Goal: Task Accomplishment & Management: Use online tool/utility

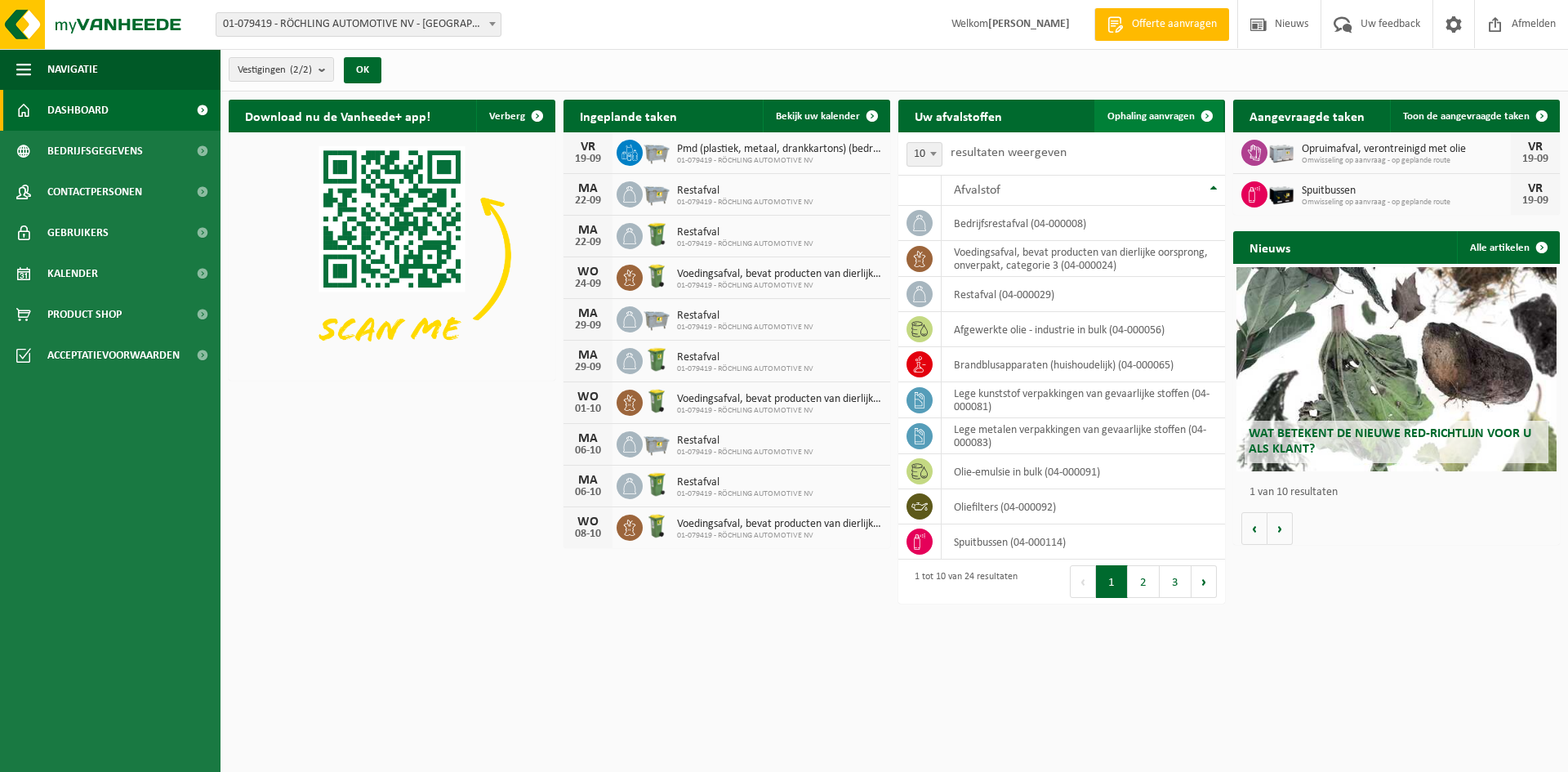
click at [1138, 115] on span "Ophaling aanvragen" at bounding box center [1151, 116] width 87 height 11
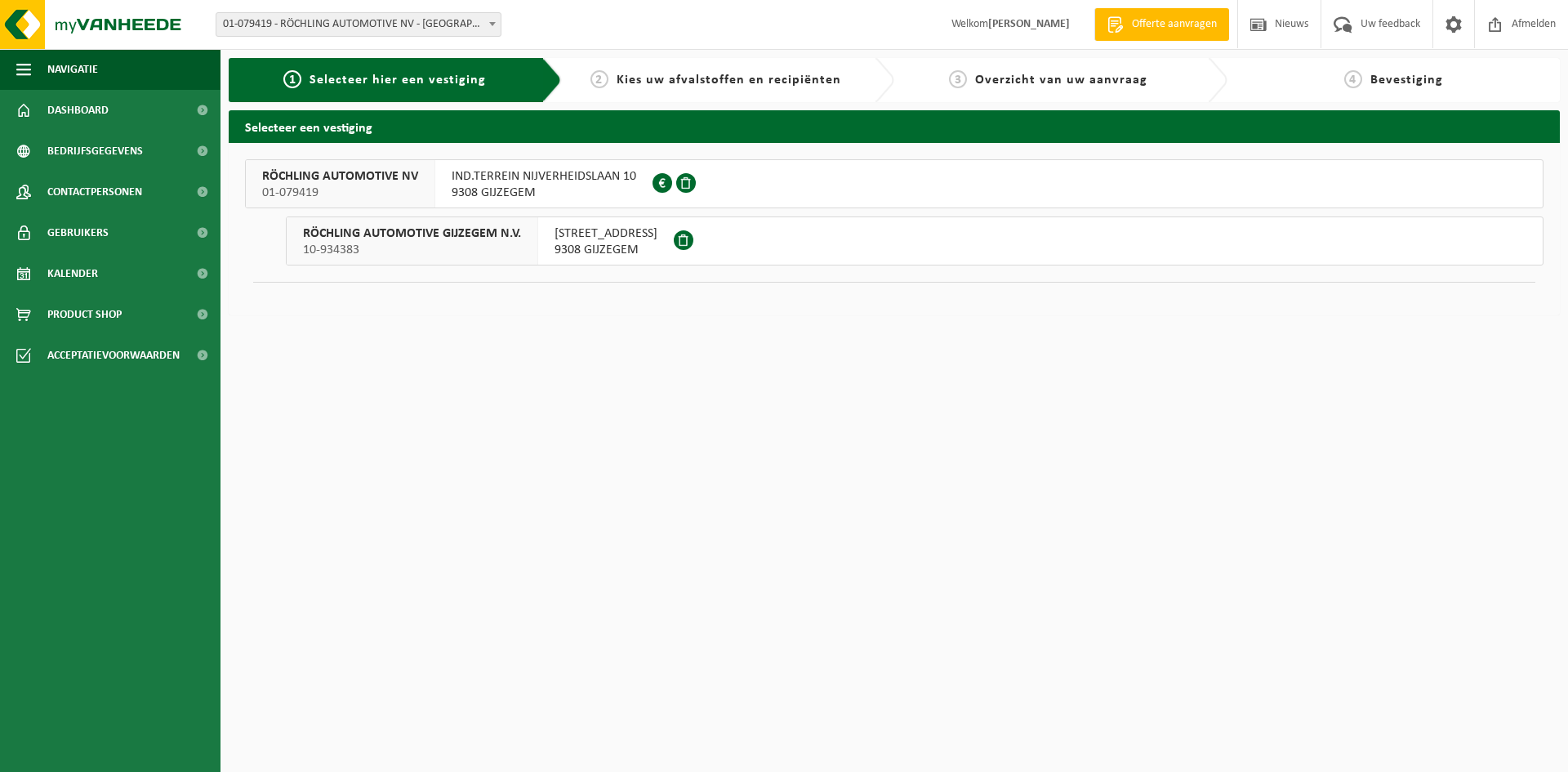
click at [566, 183] on span "IND.TERREIN NIJVERHEIDSLAAN 10" at bounding box center [544, 176] width 184 height 17
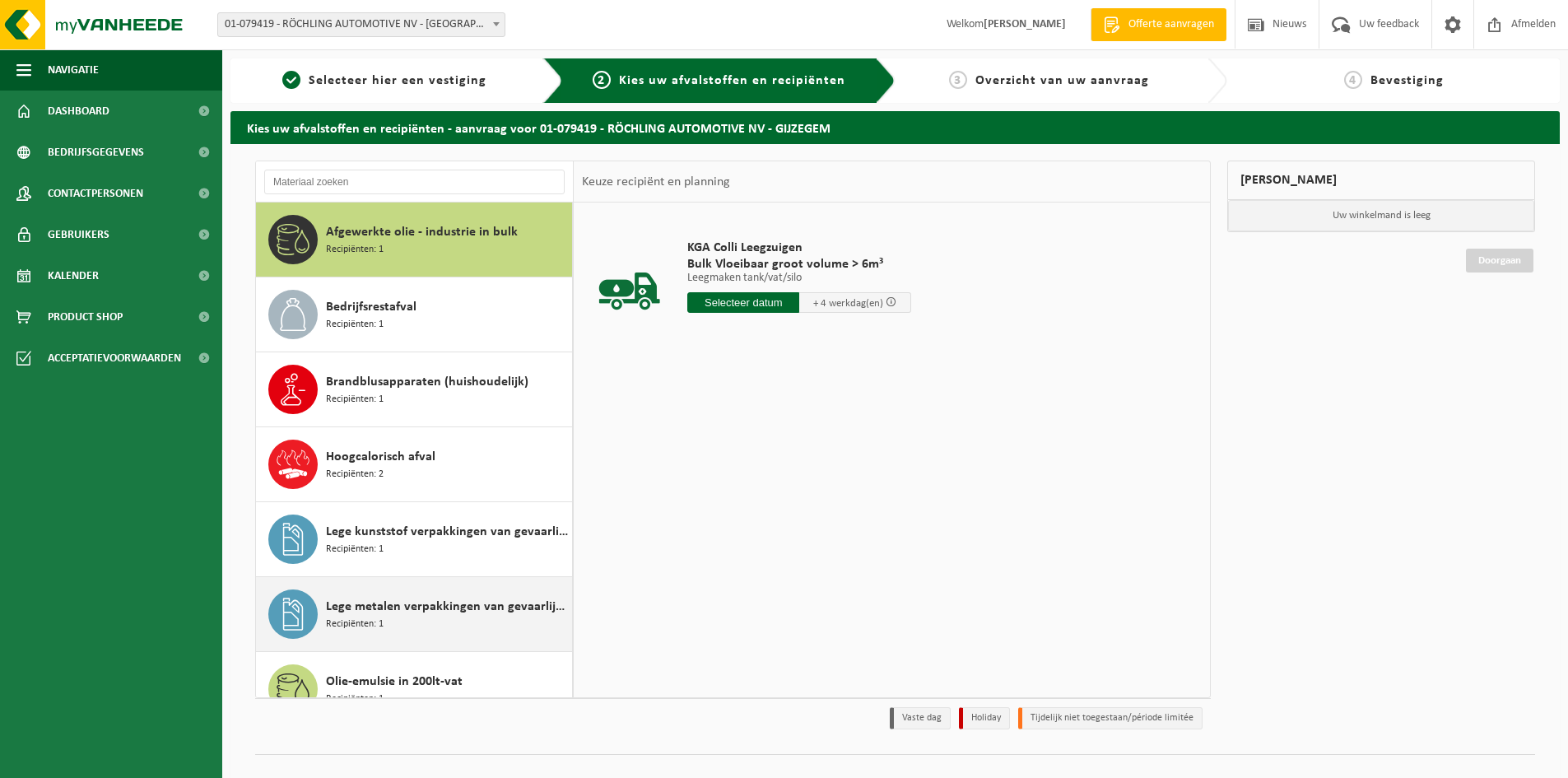
click at [469, 621] on div "Lege metalen verpakkingen van gevaarlijke stoffen Recipiënten: 1" at bounding box center [446, 614] width 242 height 49
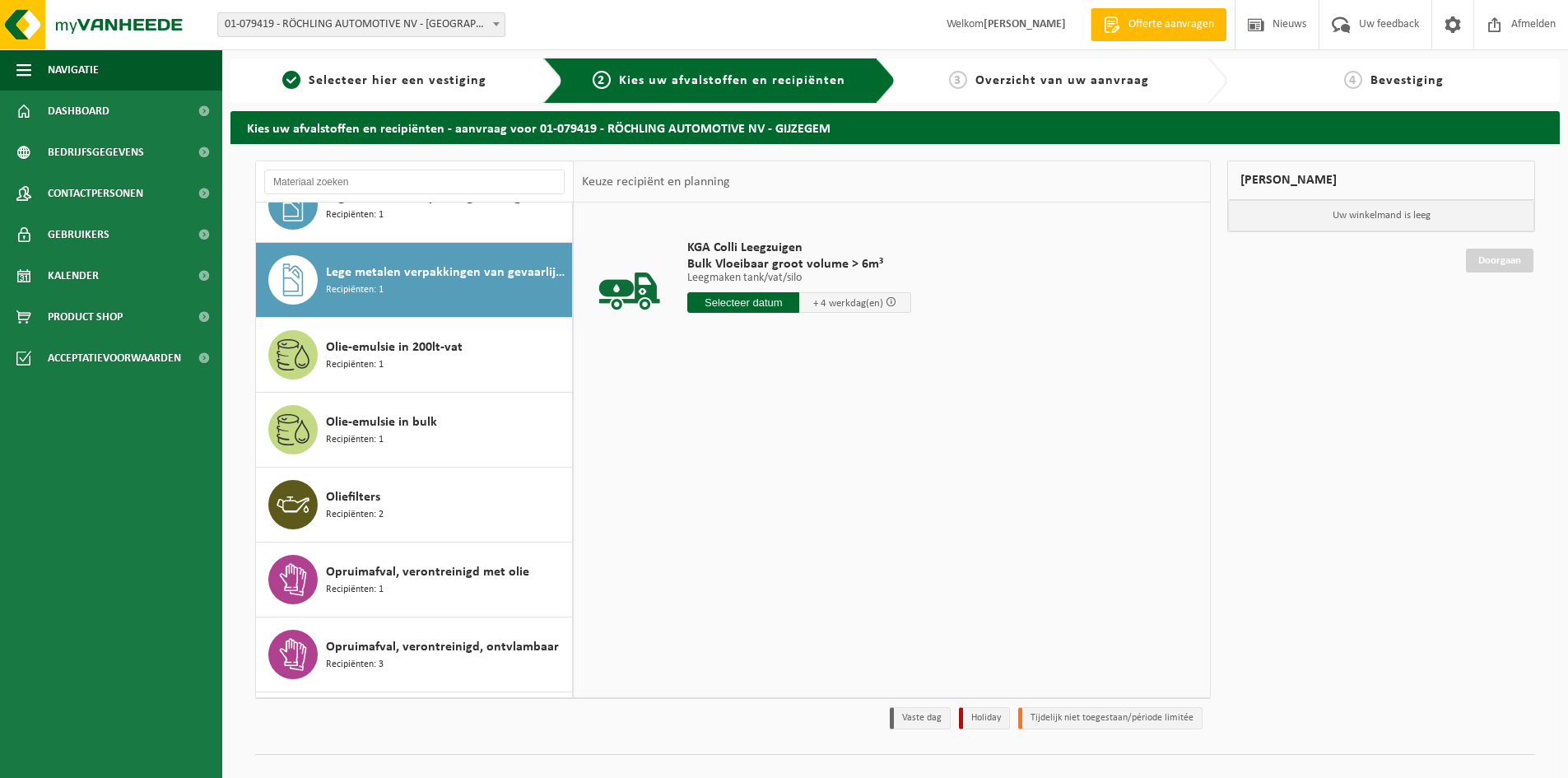
scroll to position [375, 0]
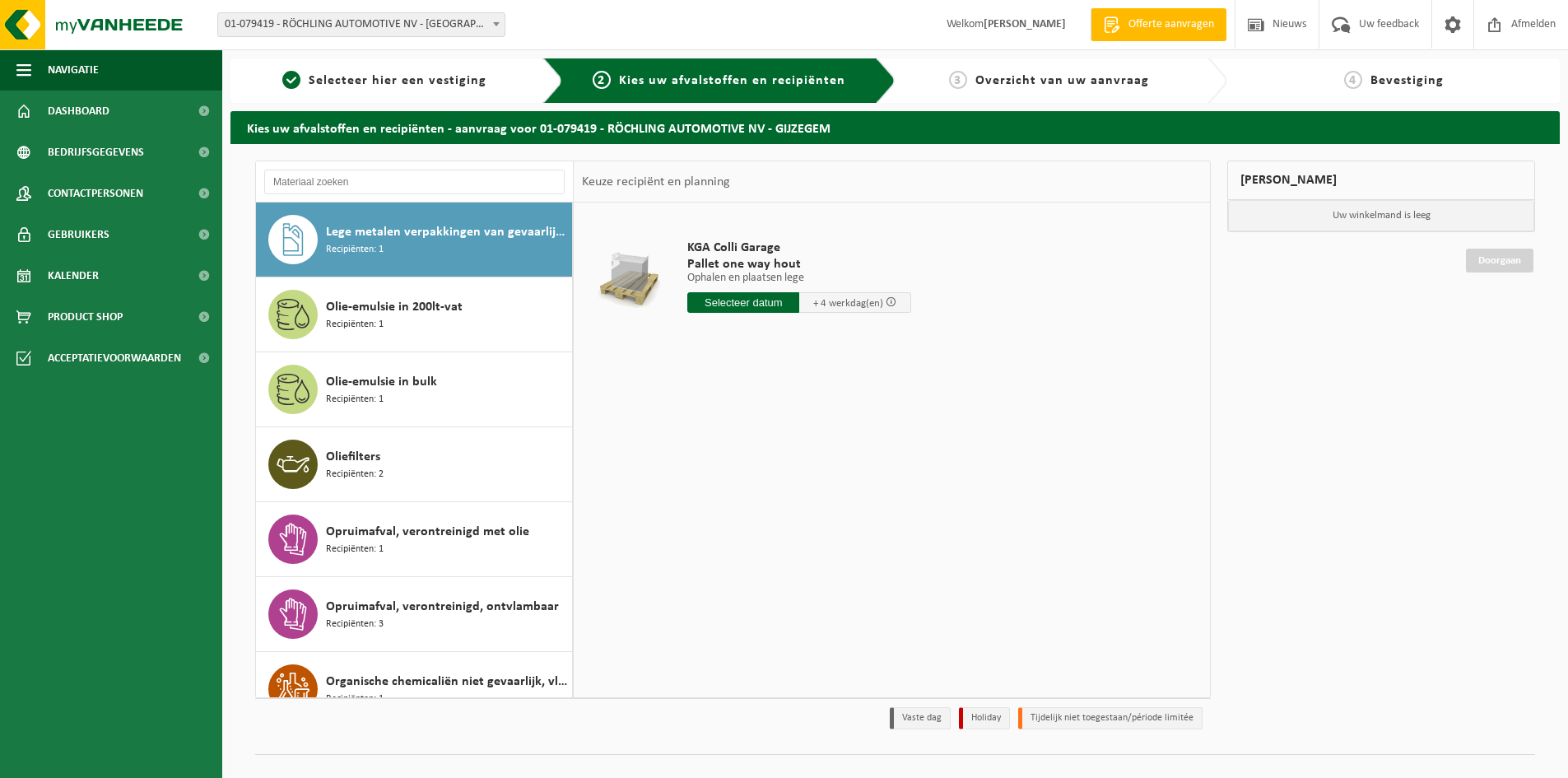
click at [497, 245] on div "Lege metalen verpakkingen van gevaarlijke stoffen Recipiënten: 1" at bounding box center [446, 240] width 242 height 49
click at [490, 236] on span "Lege metalen verpakkingen van gevaarlijke stoffen" at bounding box center [446, 232] width 242 height 20
click at [467, 618] on div "Opruimafval, verontreinigd, ontvlambaar Recipiënten: 3" at bounding box center [446, 614] width 242 height 49
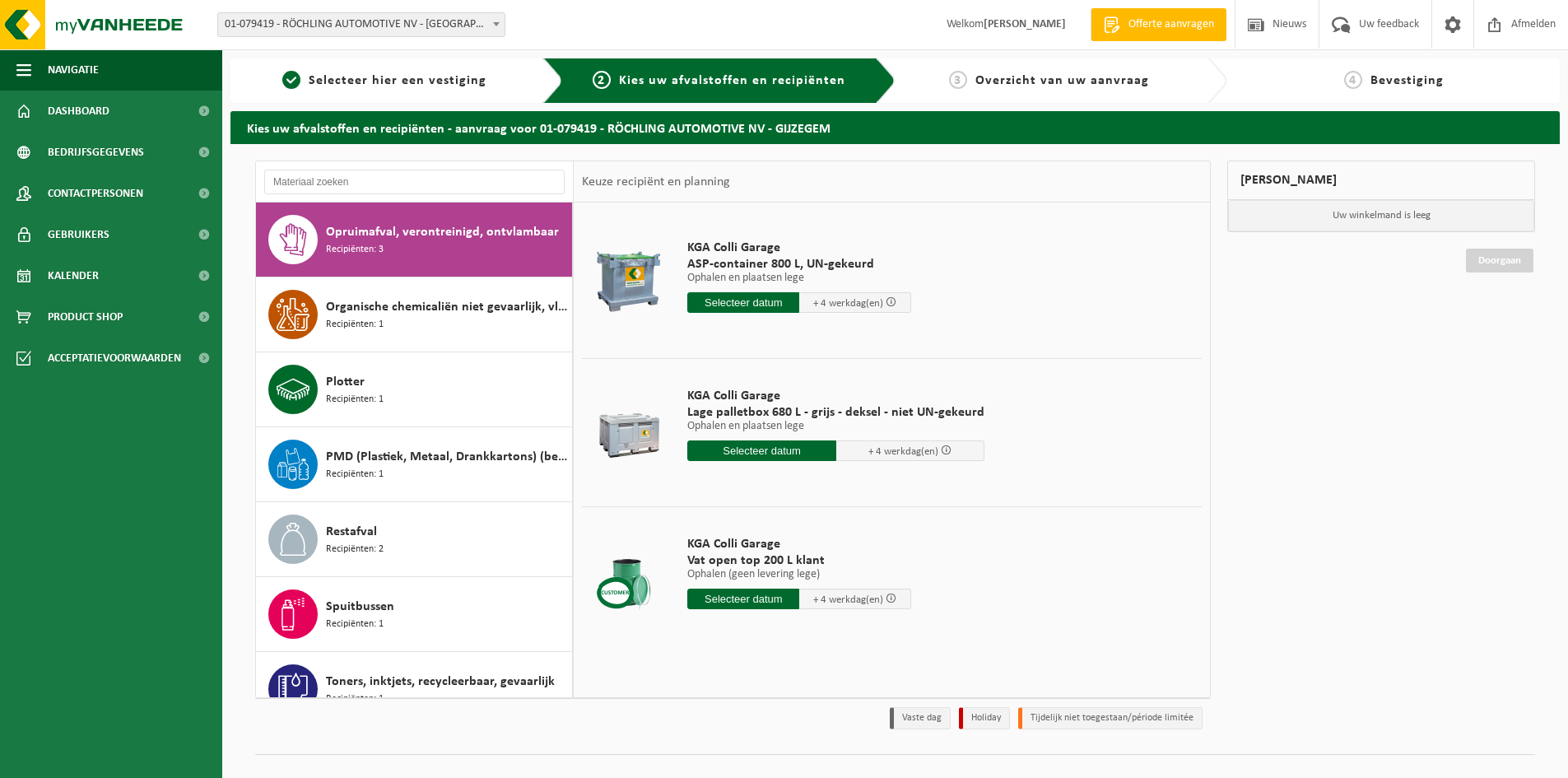
scroll to position [317, 0]
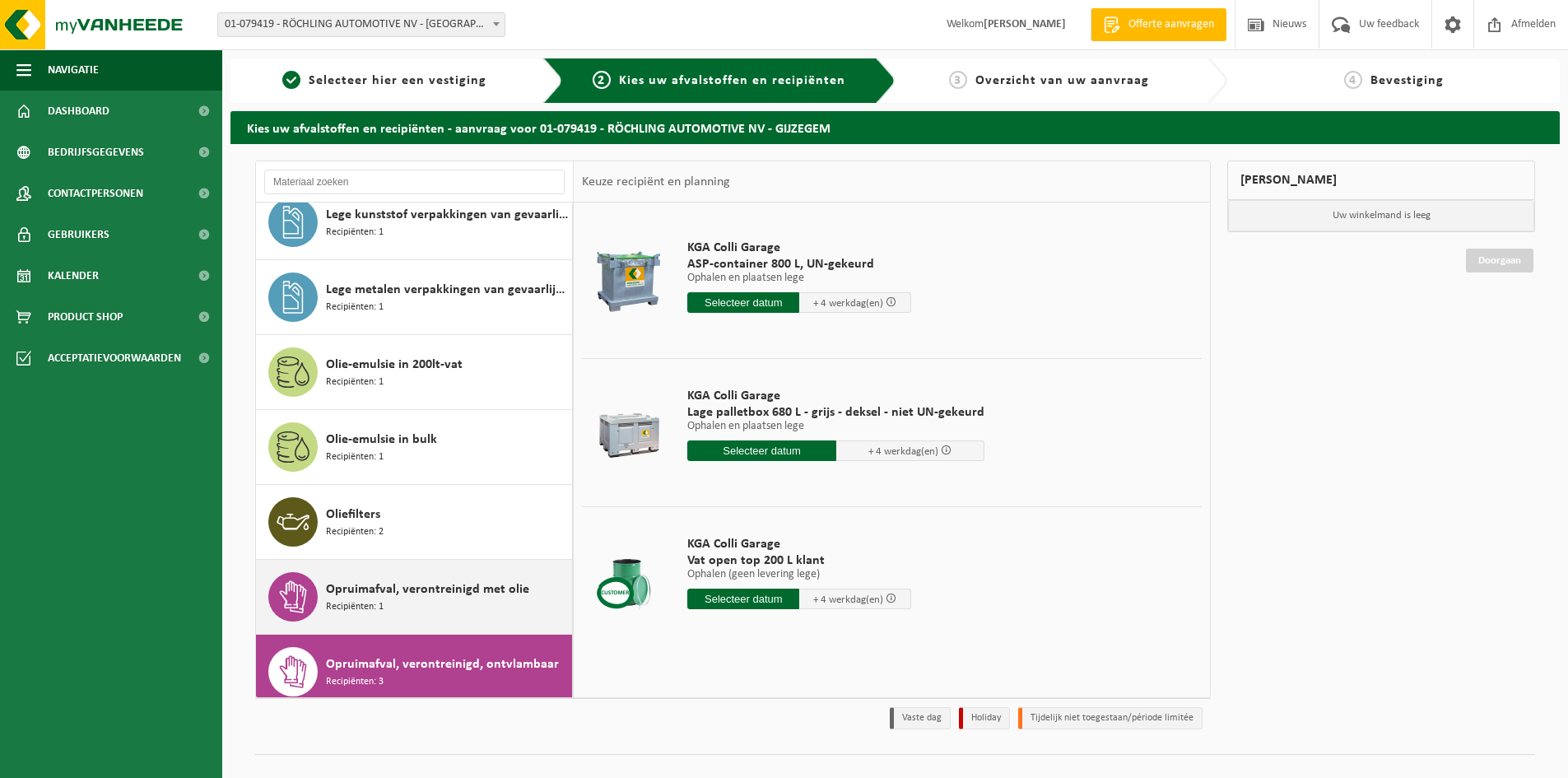
click at [440, 616] on div "Opruimafval, verontreinigd met olie Recipiënten: 1" at bounding box center [446, 596] width 242 height 49
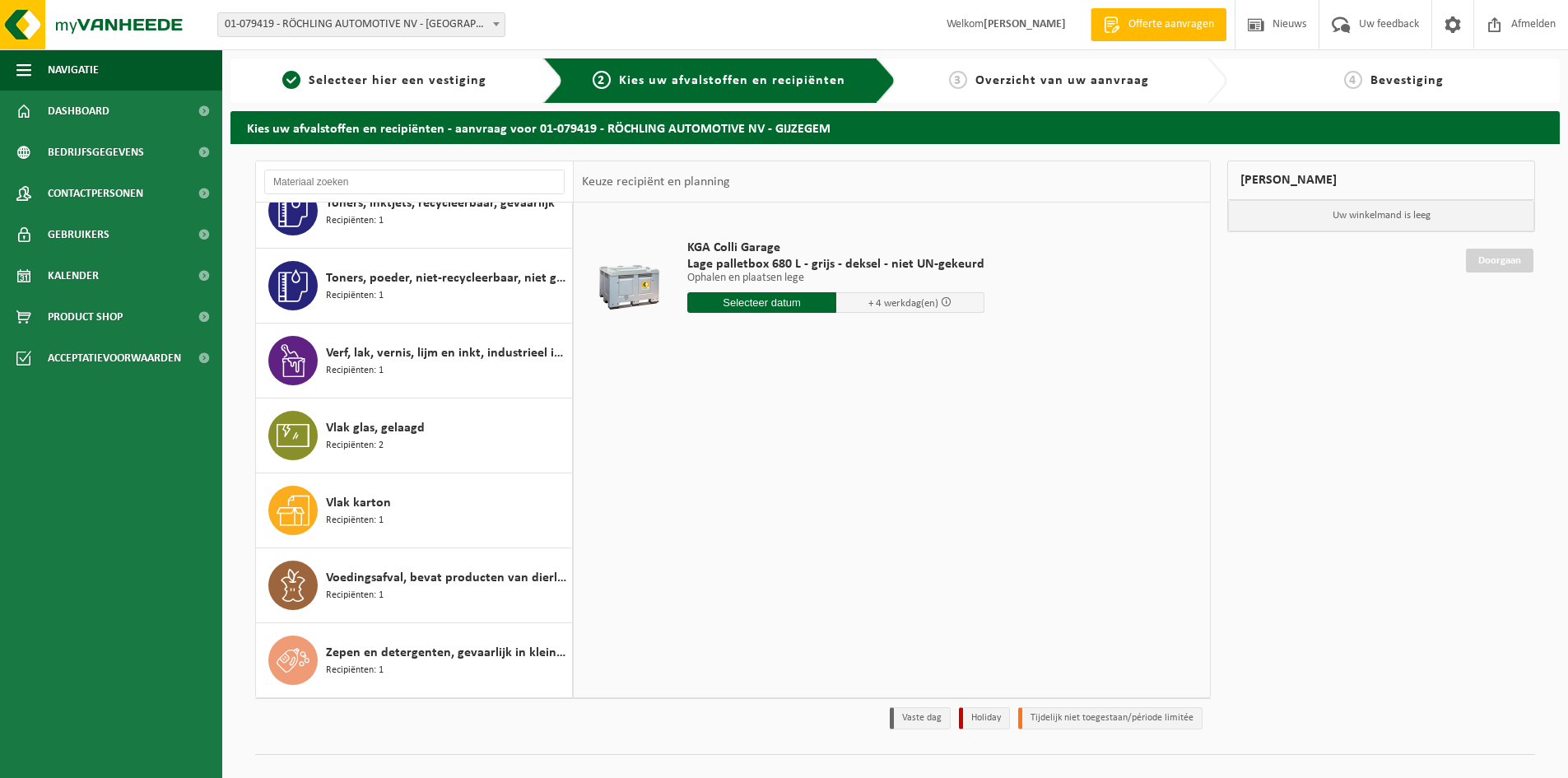
scroll to position [795, 0]
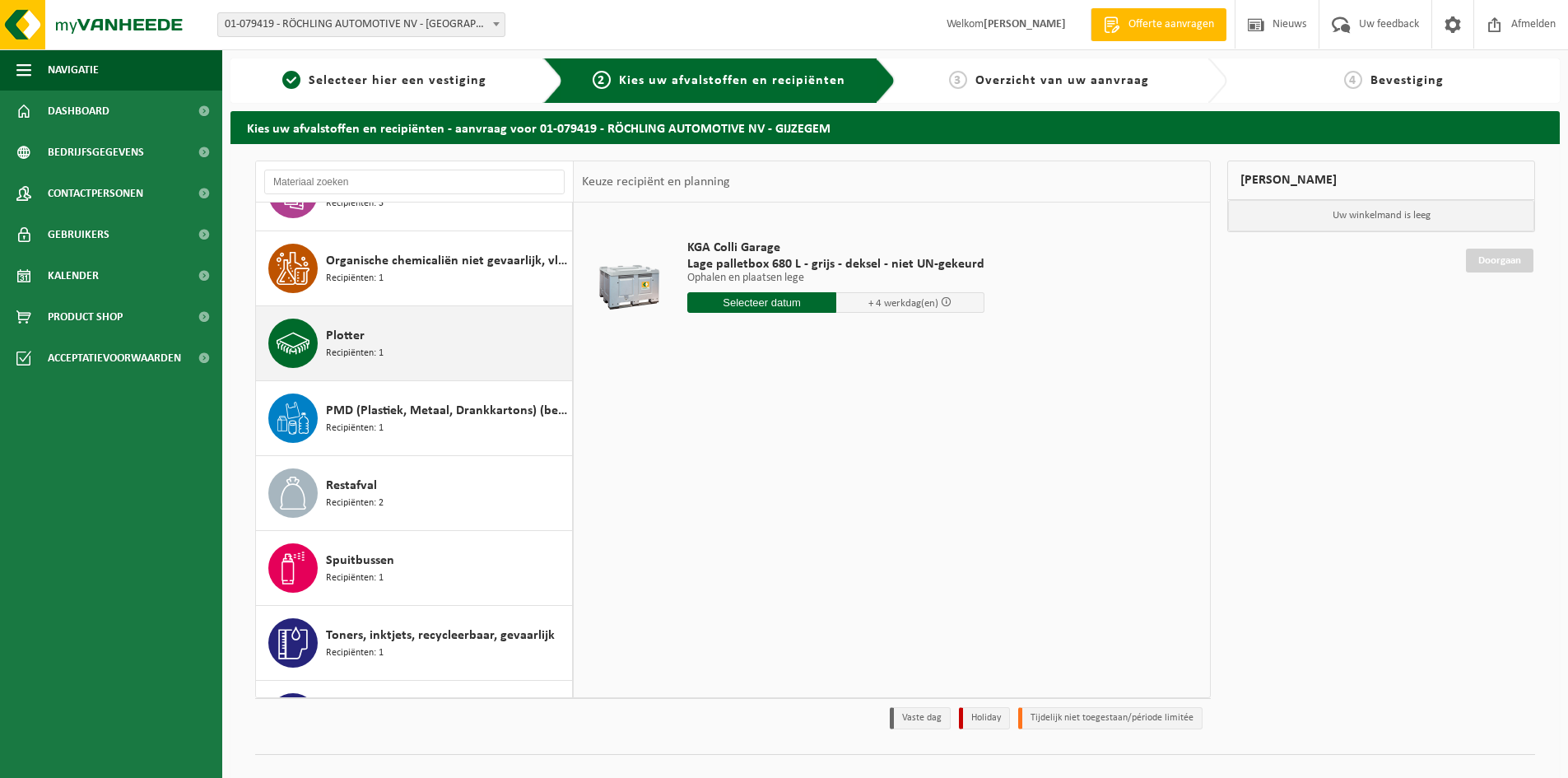
click at [331, 358] on span "Recipiënten: 1" at bounding box center [354, 353] width 58 height 16
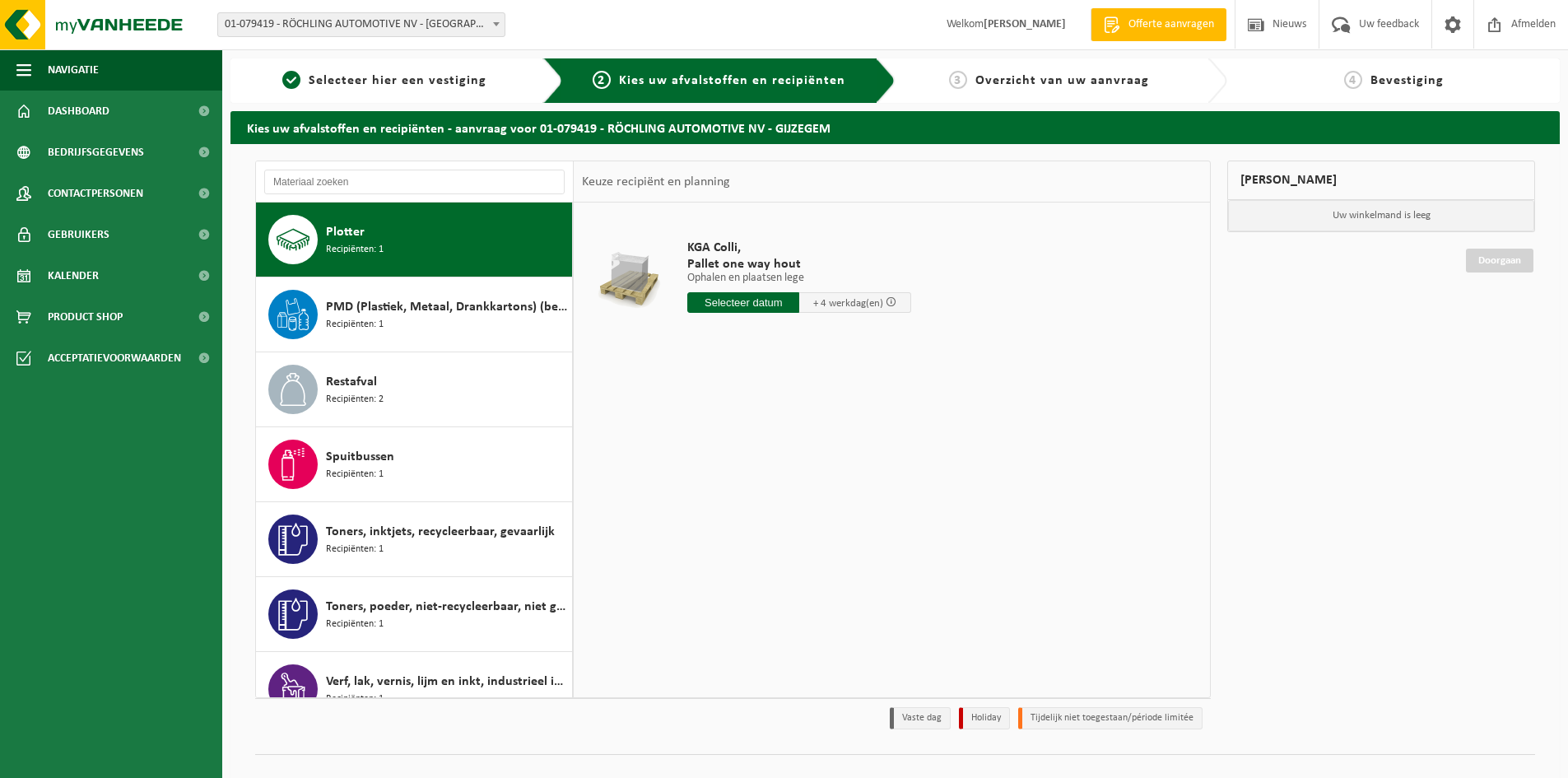
scroll to position [467, 0]
